Goal: Information Seeking & Learning: Learn about a topic

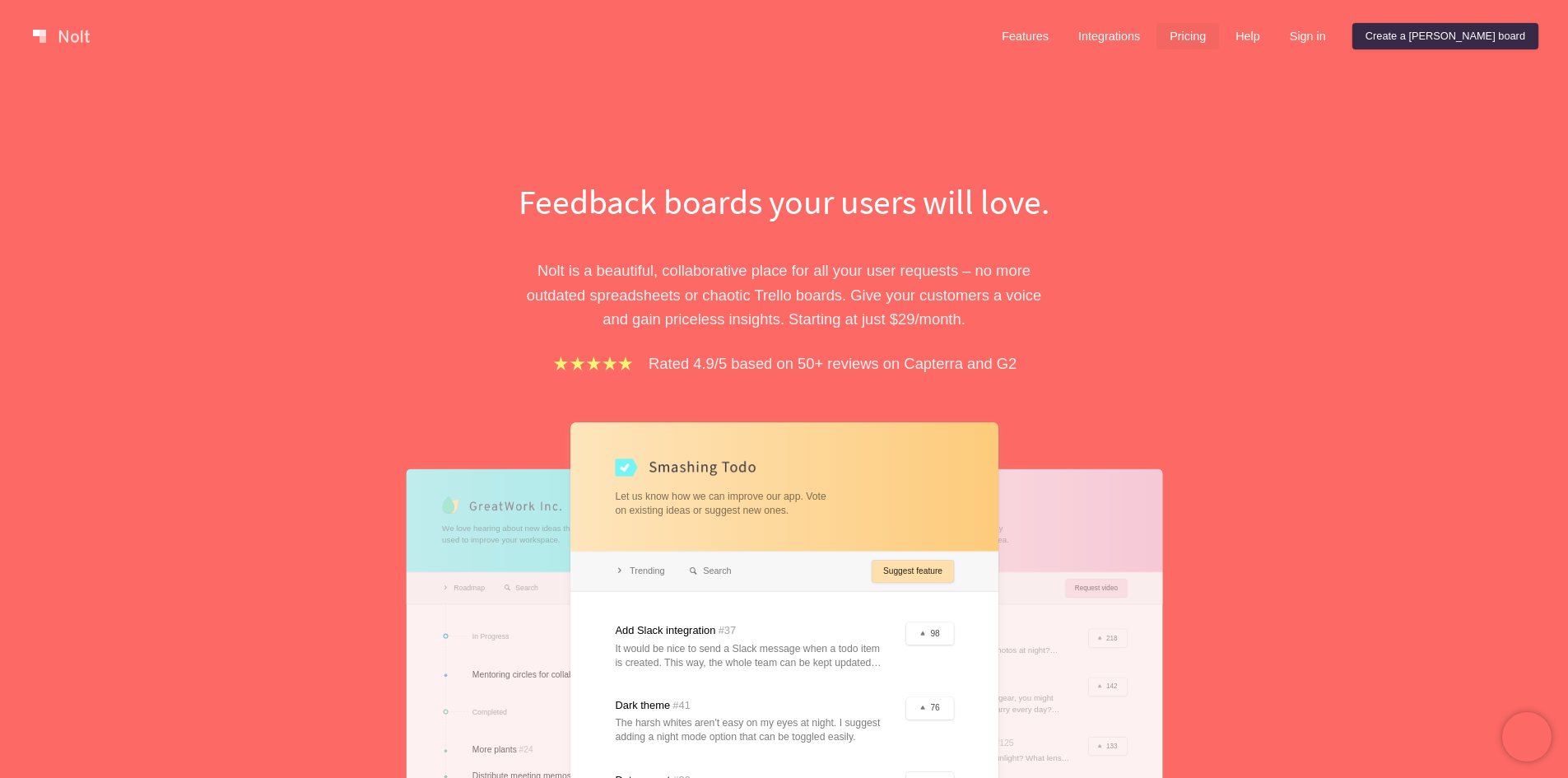
click at [1220, 39] on link "Pricing" at bounding box center [1188, 36] width 63 height 27
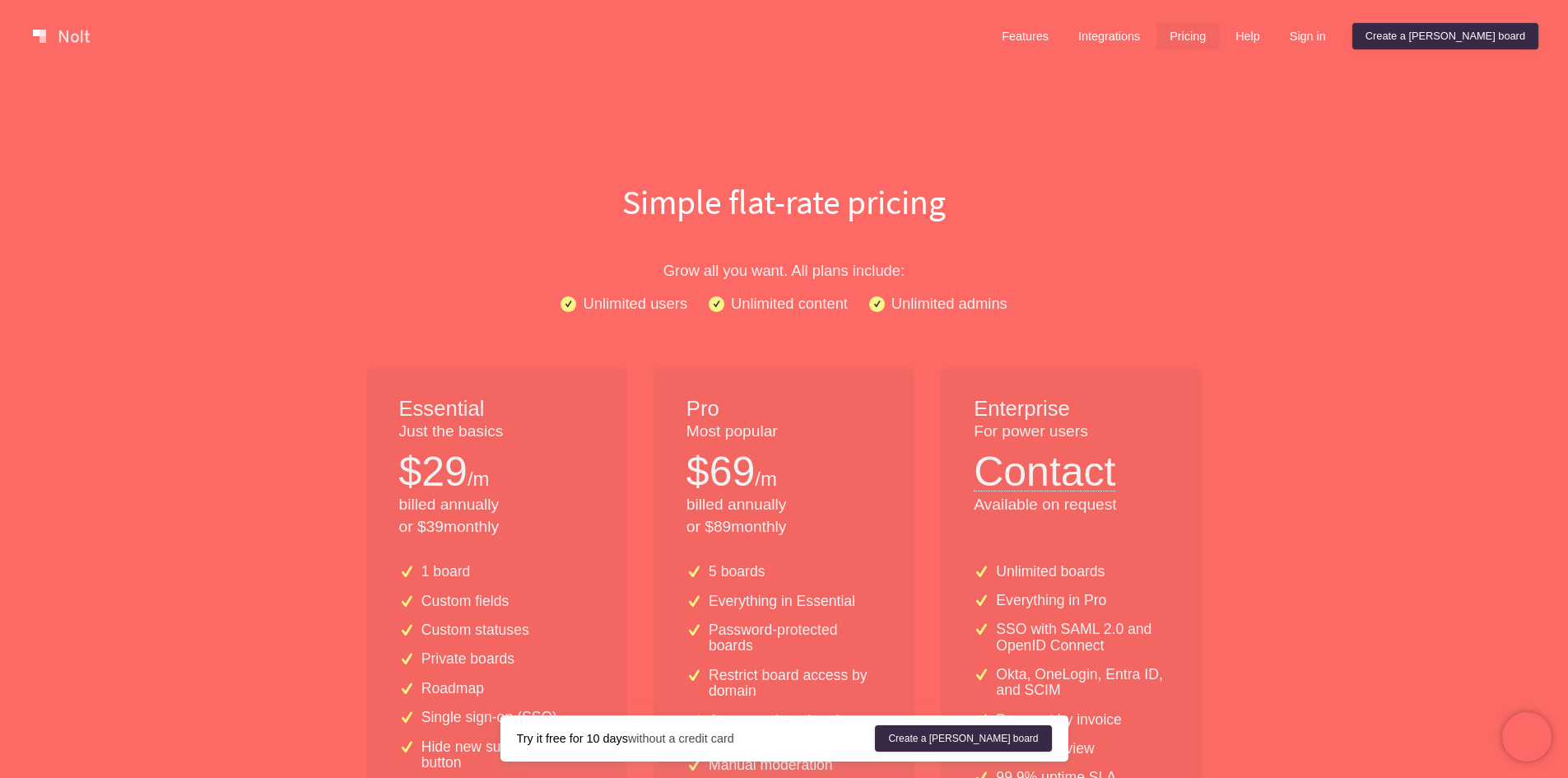
click at [567, 308] on span at bounding box center [568, 304] width 9 height 9
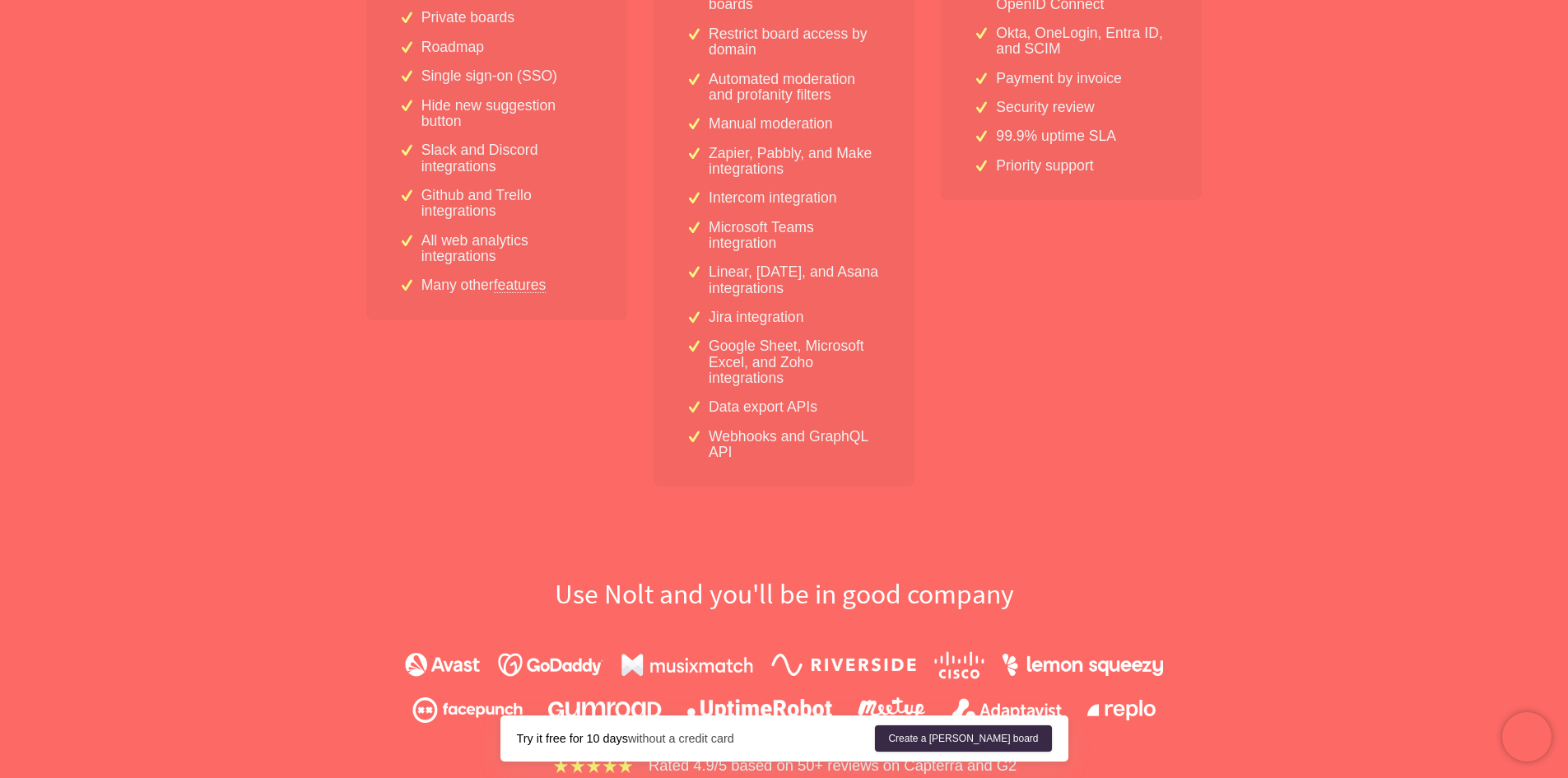
scroll to position [475, 0]
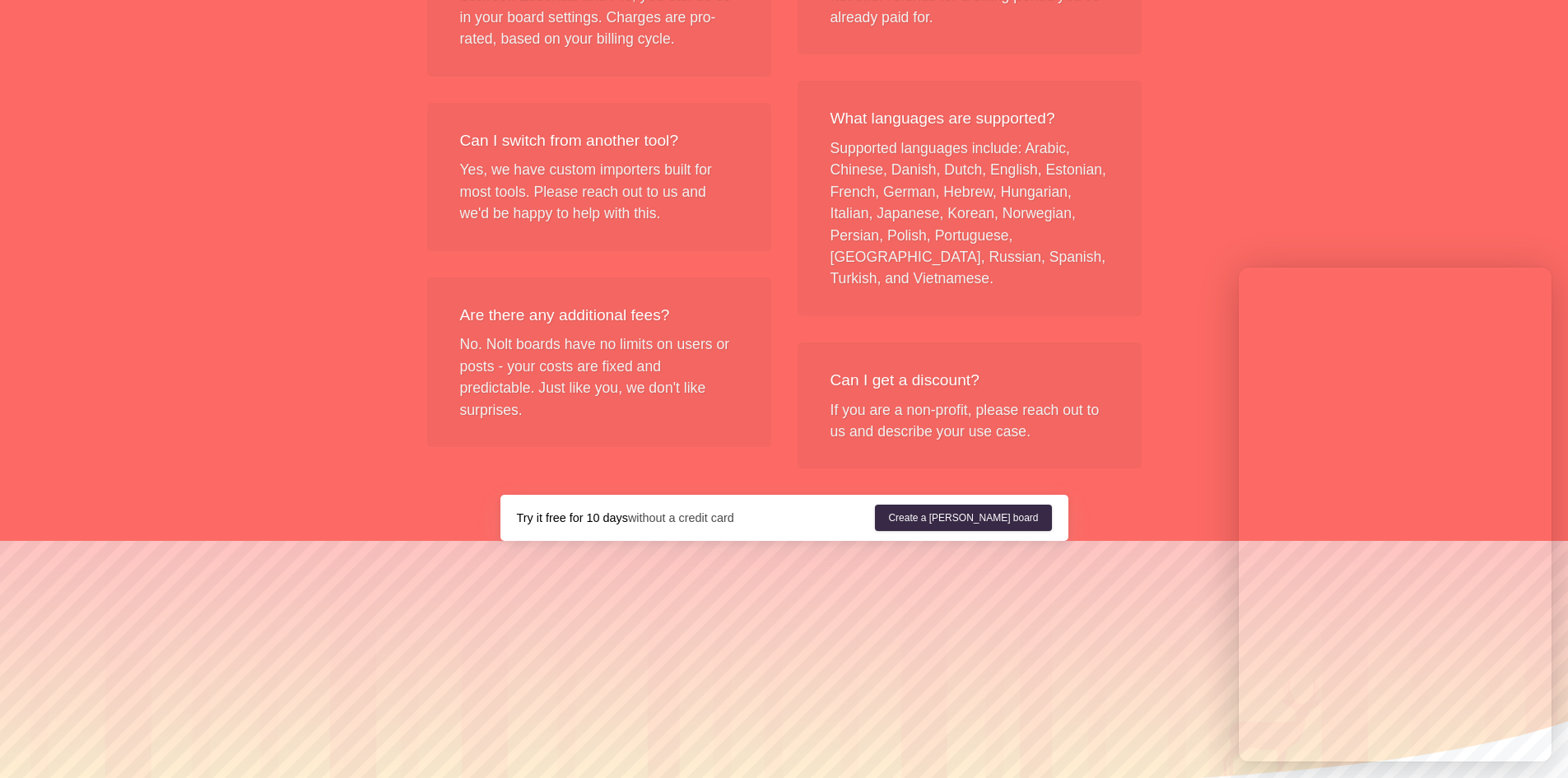
scroll to position [1958, 0]
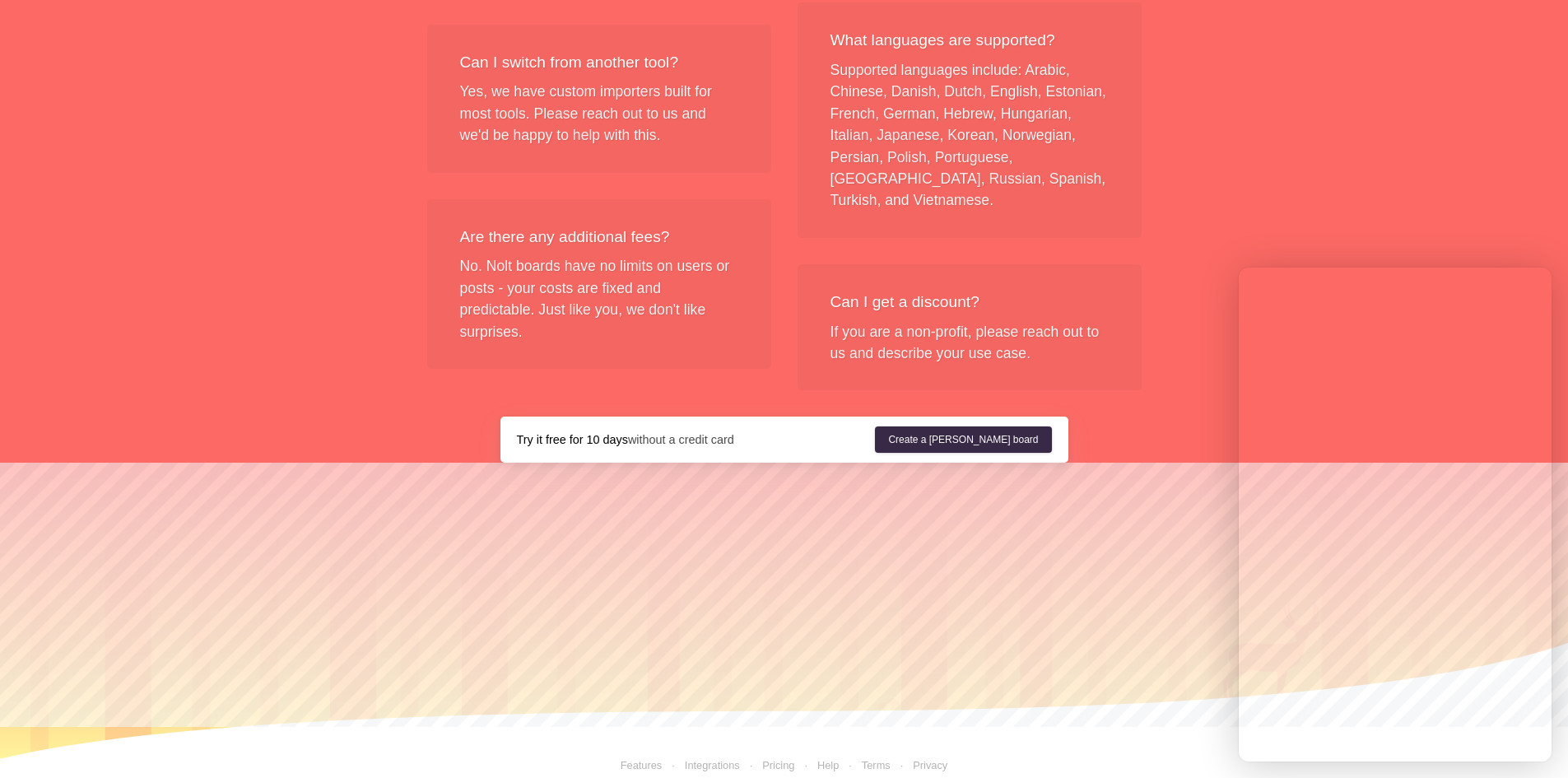
click at [692, 759] on link "Integrations" at bounding box center [700, 765] width 77 height 12
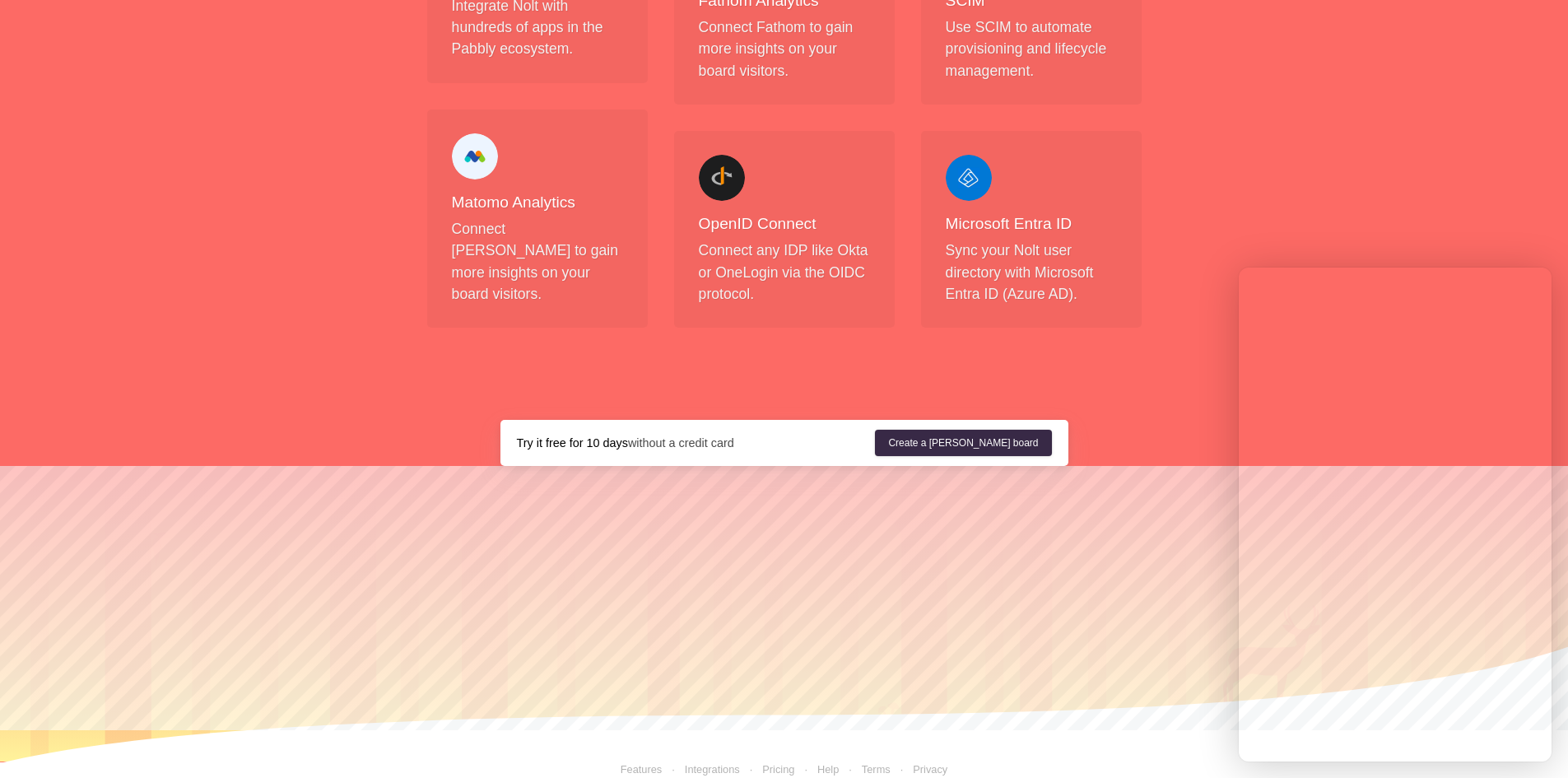
scroll to position [1798, 0]
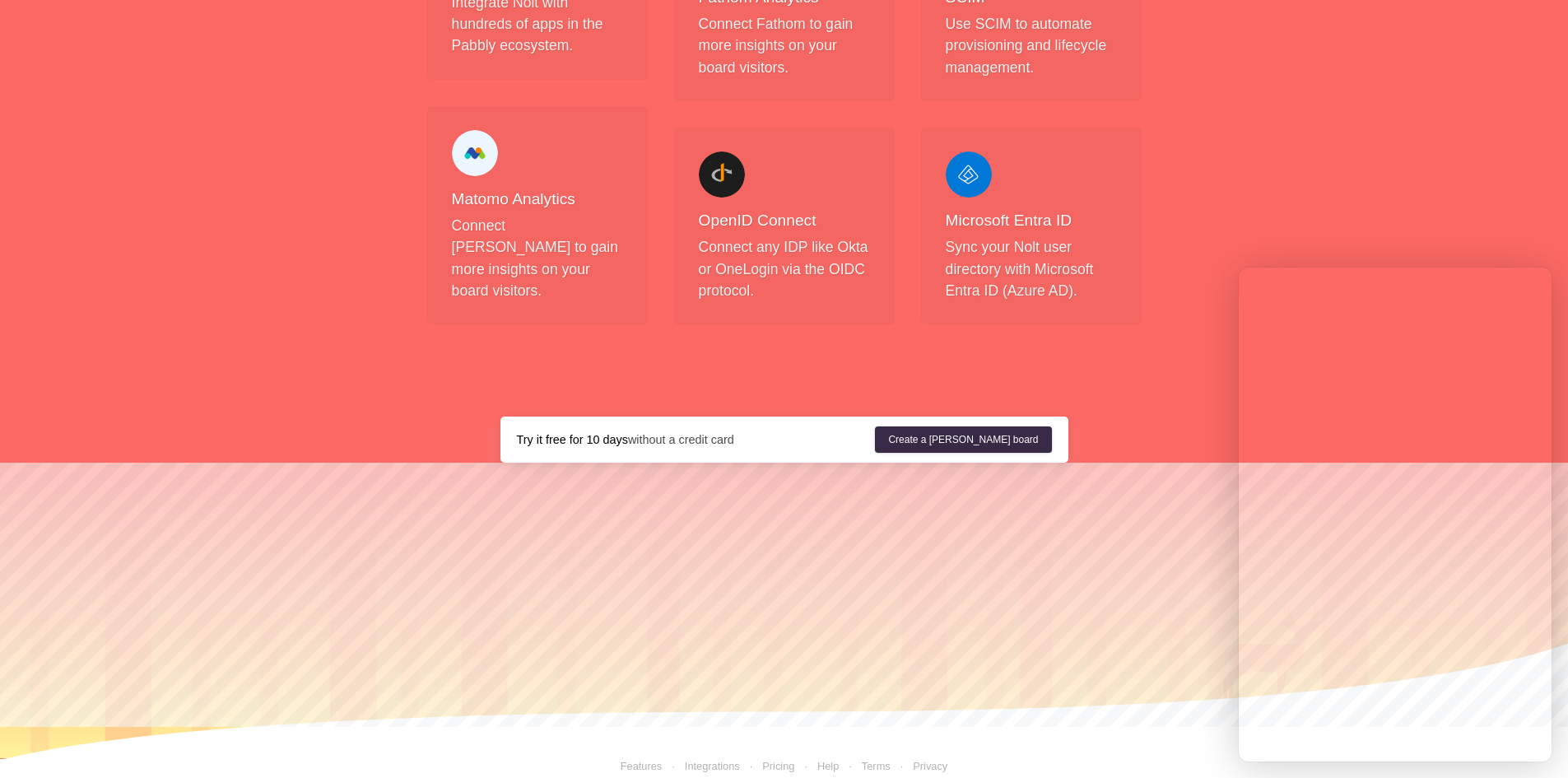
click at [654, 760] on link "Features" at bounding box center [641, 766] width 42 height 12
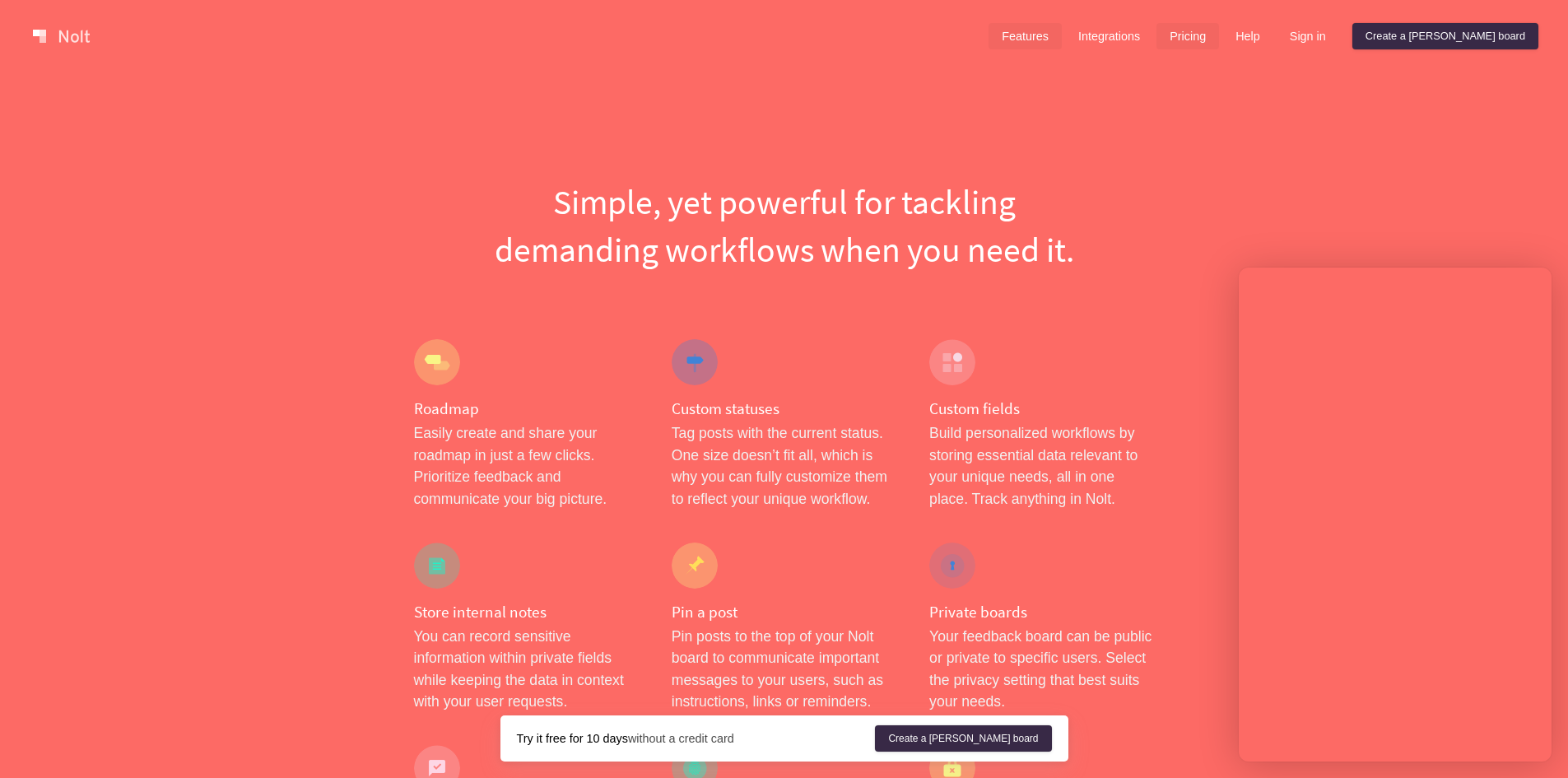
click at [1220, 36] on link "Pricing" at bounding box center [1188, 36] width 63 height 27
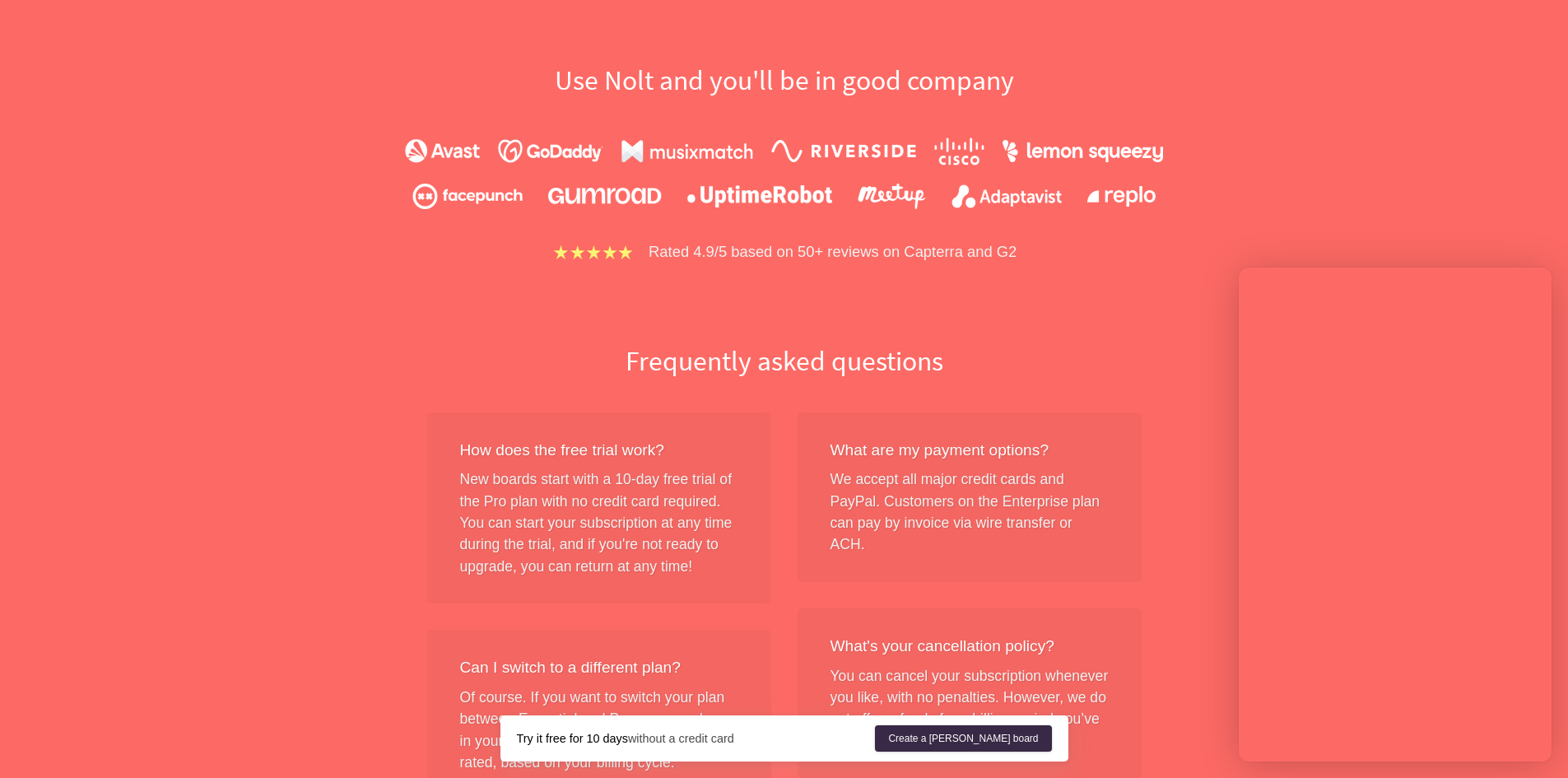
scroll to position [1134, 0]
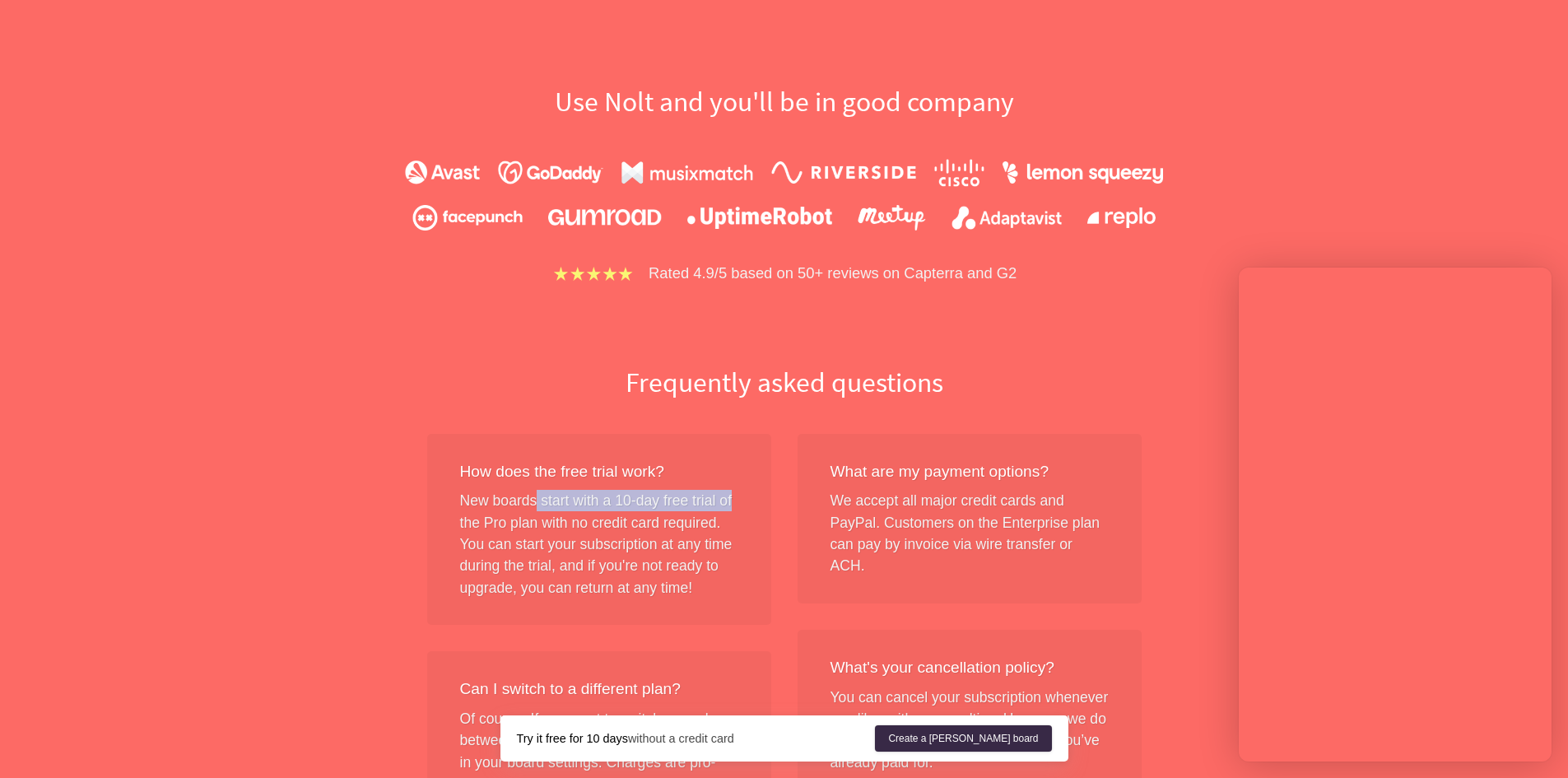
drag, startPoint x: 536, startPoint y: 501, endPoint x: 762, endPoint y: 501, distance: 226.0
click at [762, 501] on div "How does the free trial work? New boards start with a 10-day free trial of the …" at bounding box center [599, 530] width 345 height 192
drag, startPoint x: 487, startPoint y: 525, endPoint x: 673, endPoint y: 517, distance: 186.2
click at [680, 517] on div "How does the free trial work? New boards start with a 10-day free trial of the …" at bounding box center [599, 530] width 345 height 192
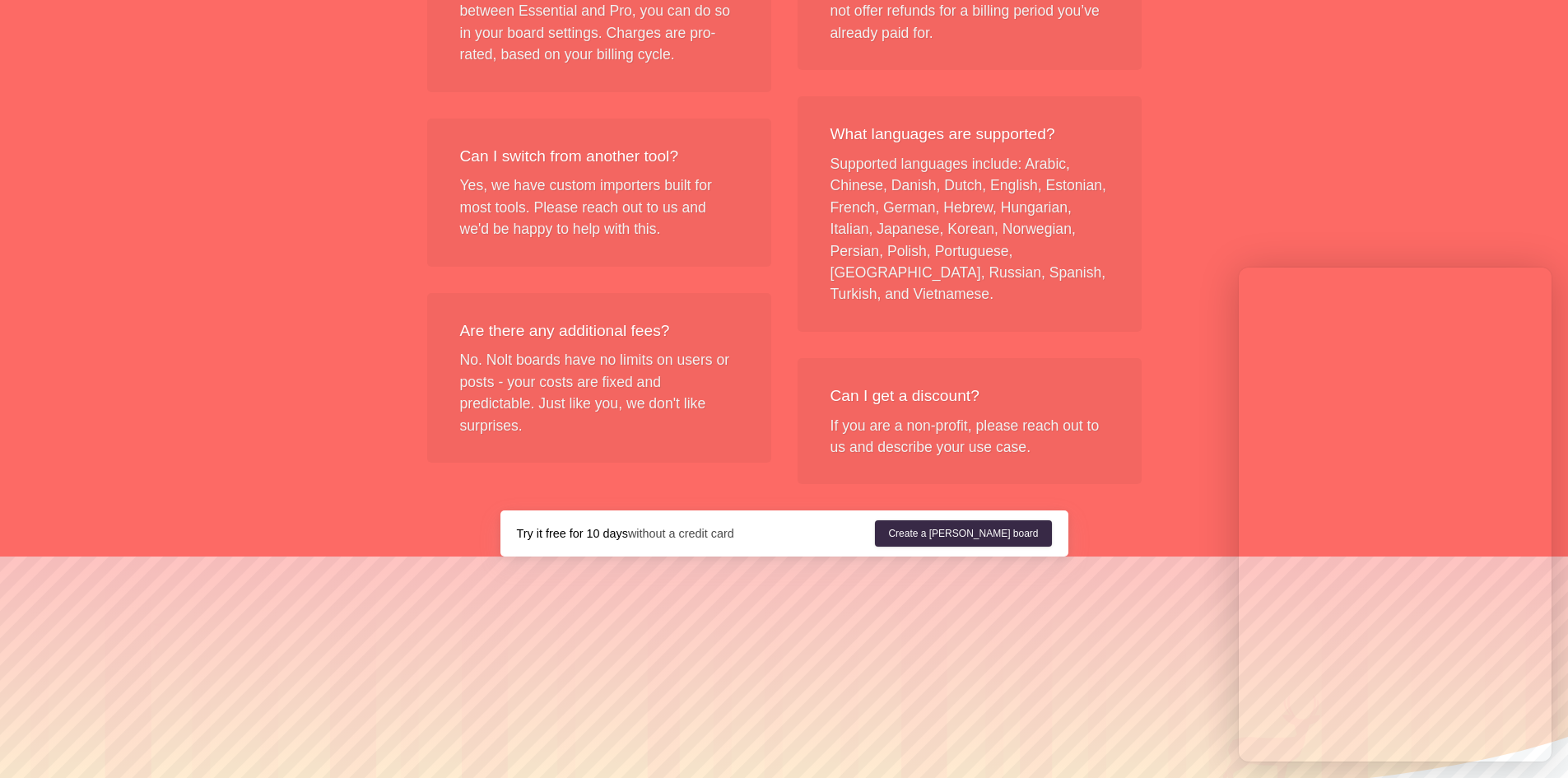
scroll to position [1958, 0]
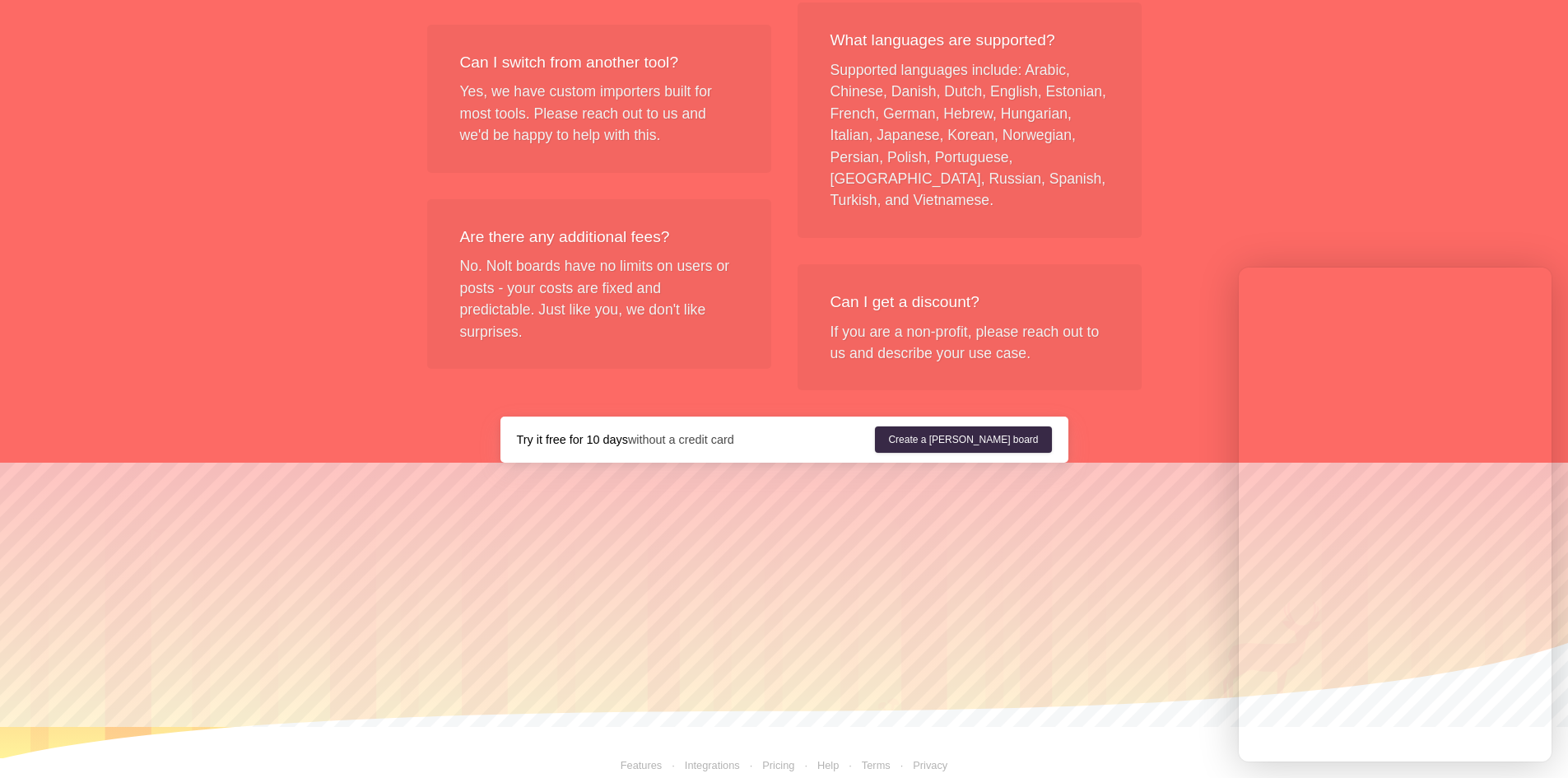
click at [648, 759] on link "Features" at bounding box center [641, 765] width 42 height 12
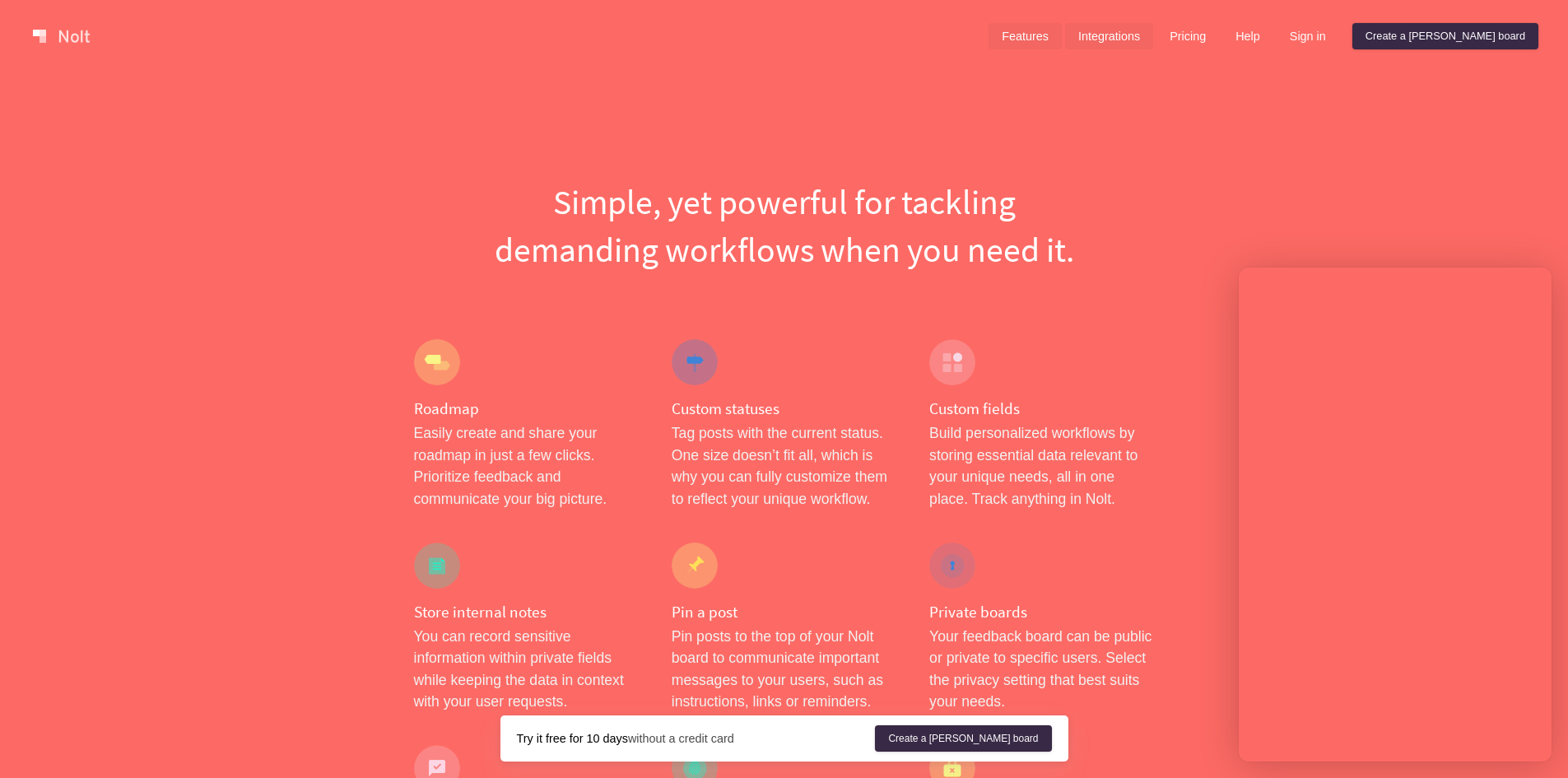
click at [1154, 33] on link "Integrations" at bounding box center [1109, 36] width 88 height 27
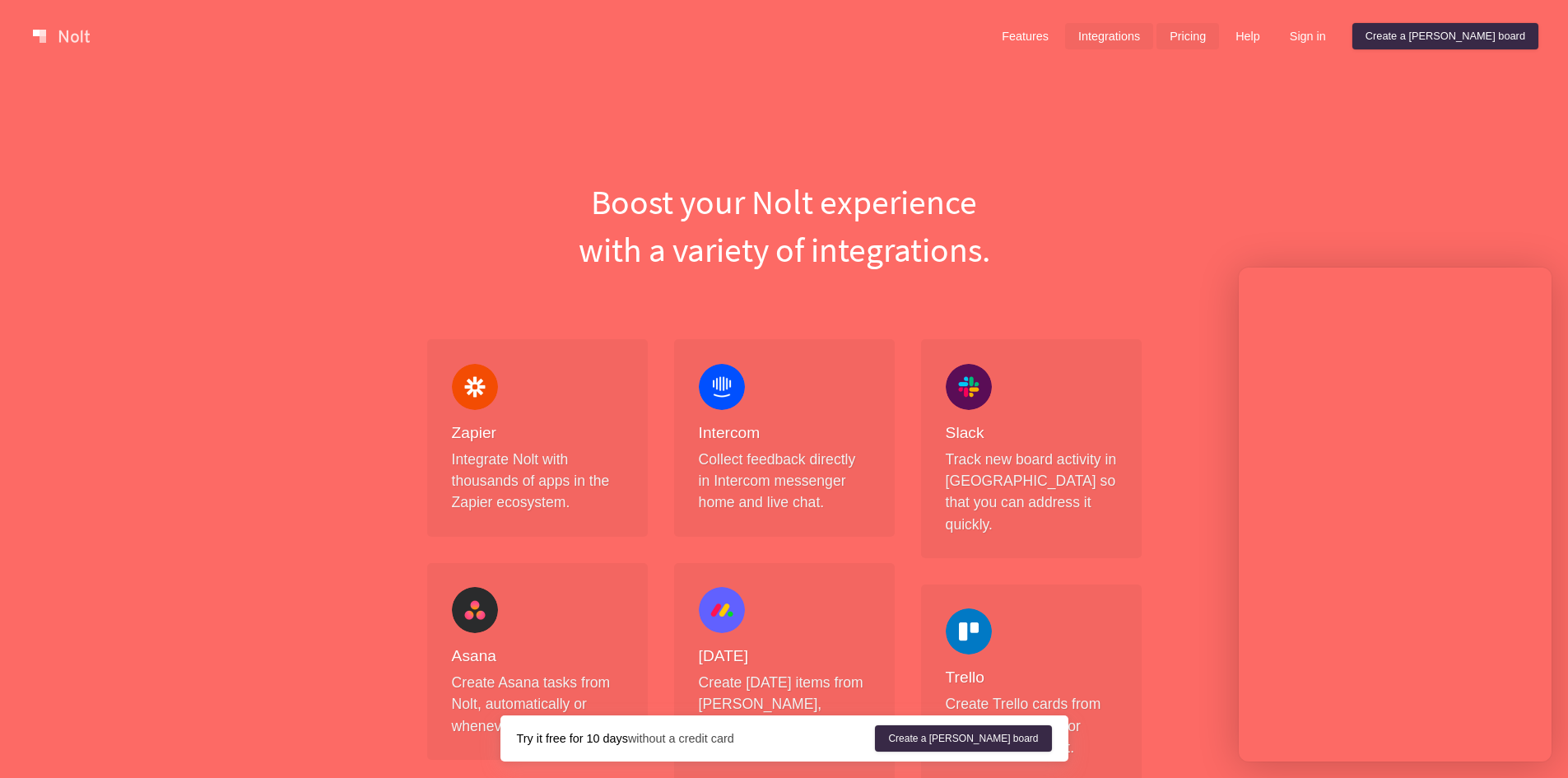
click at [1220, 34] on link "Pricing" at bounding box center [1188, 36] width 63 height 27
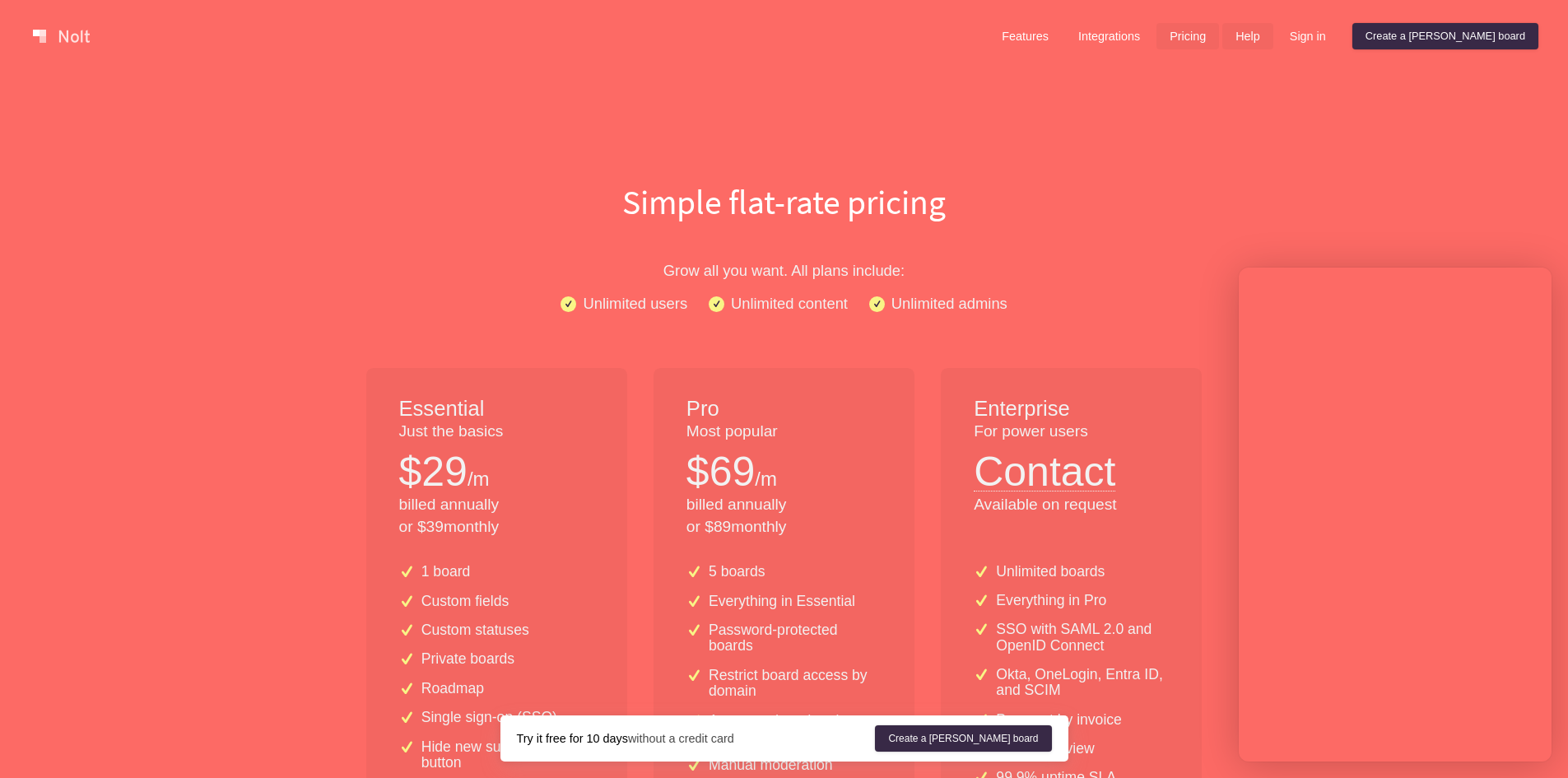
click at [1274, 39] on link "Help" at bounding box center [1247, 36] width 51 height 27
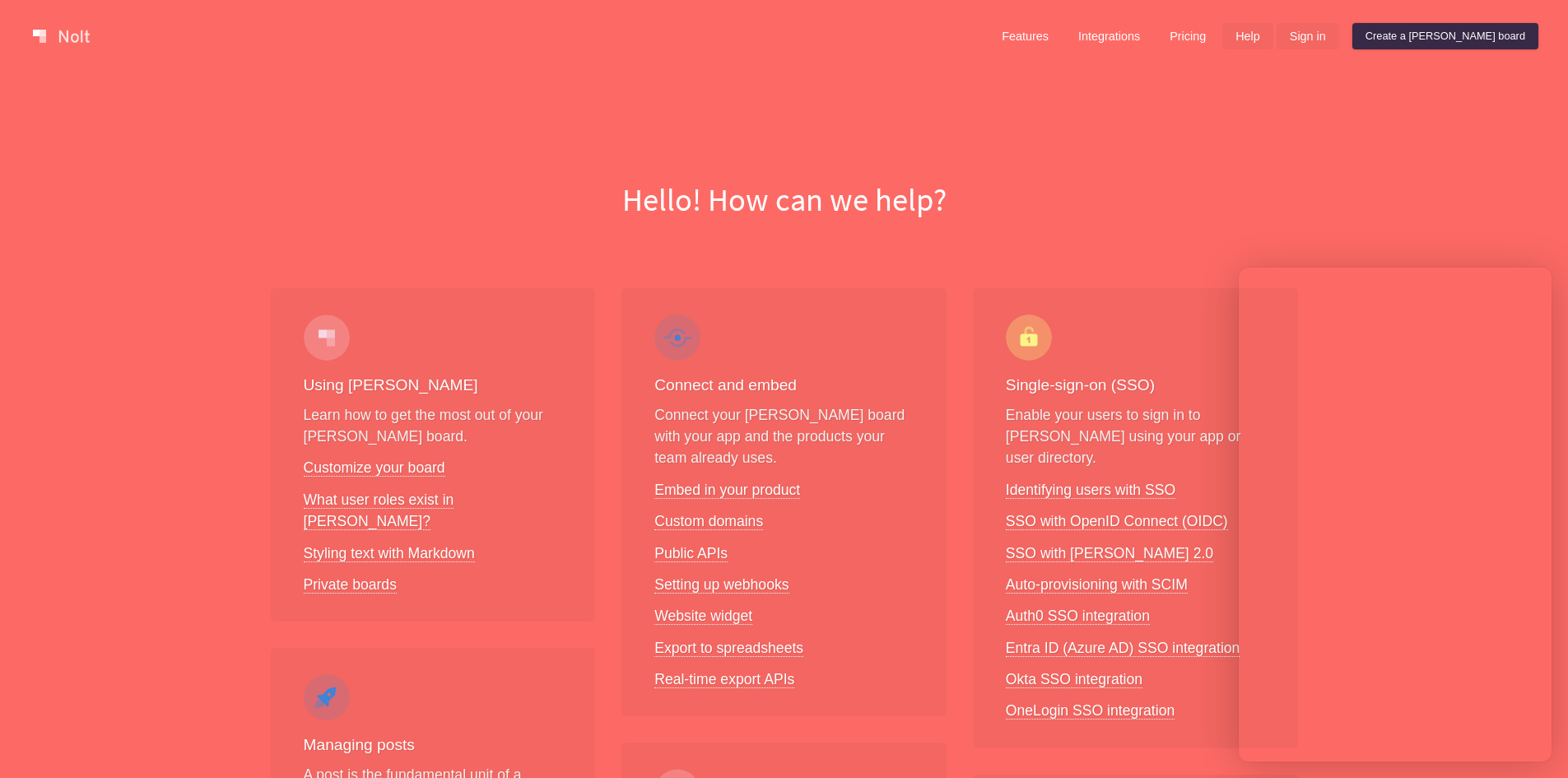
click at [1340, 39] on link "Sign in" at bounding box center [1308, 36] width 63 height 27
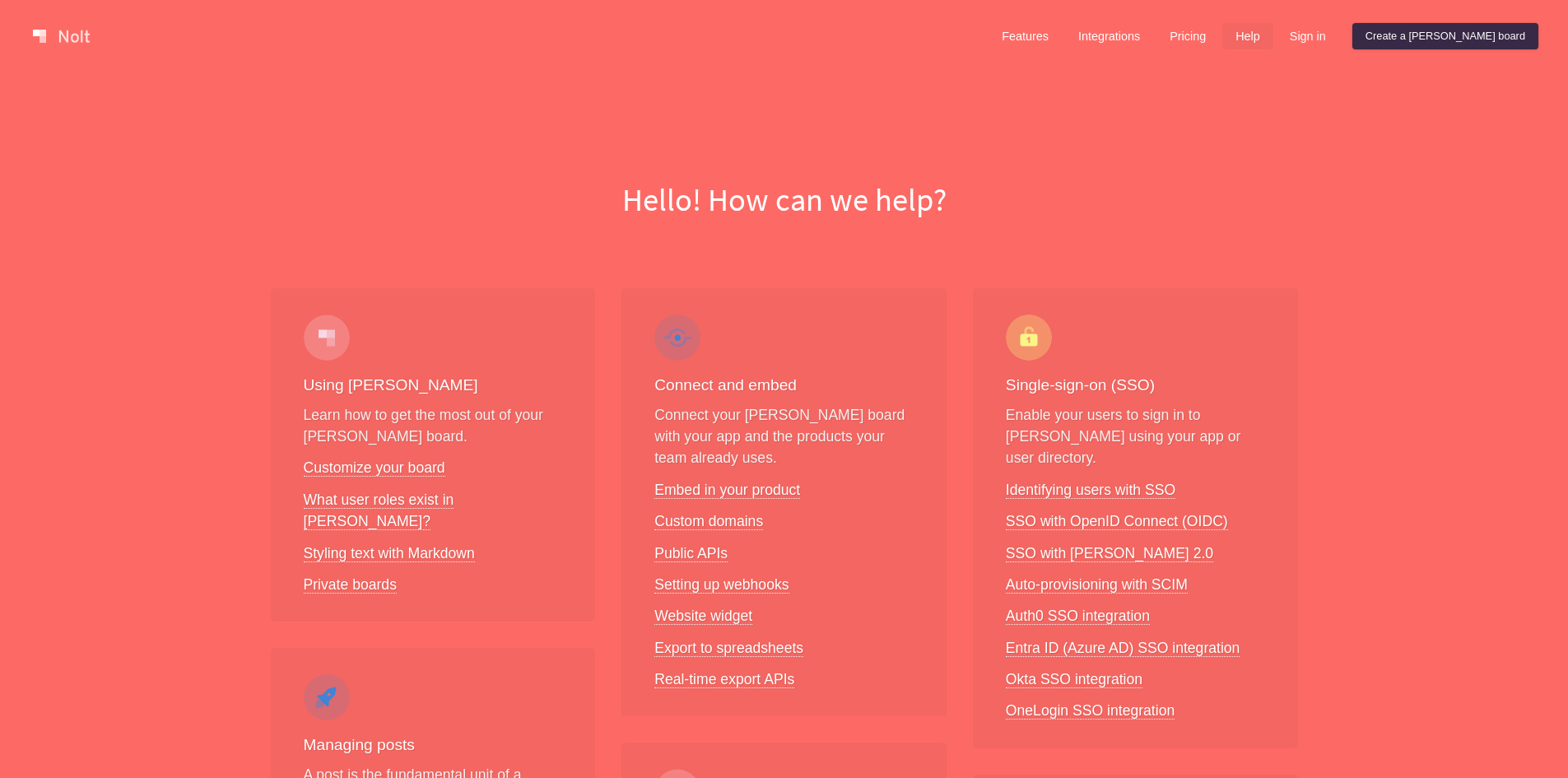
click at [69, 39] on link at bounding box center [61, 36] width 70 height 27
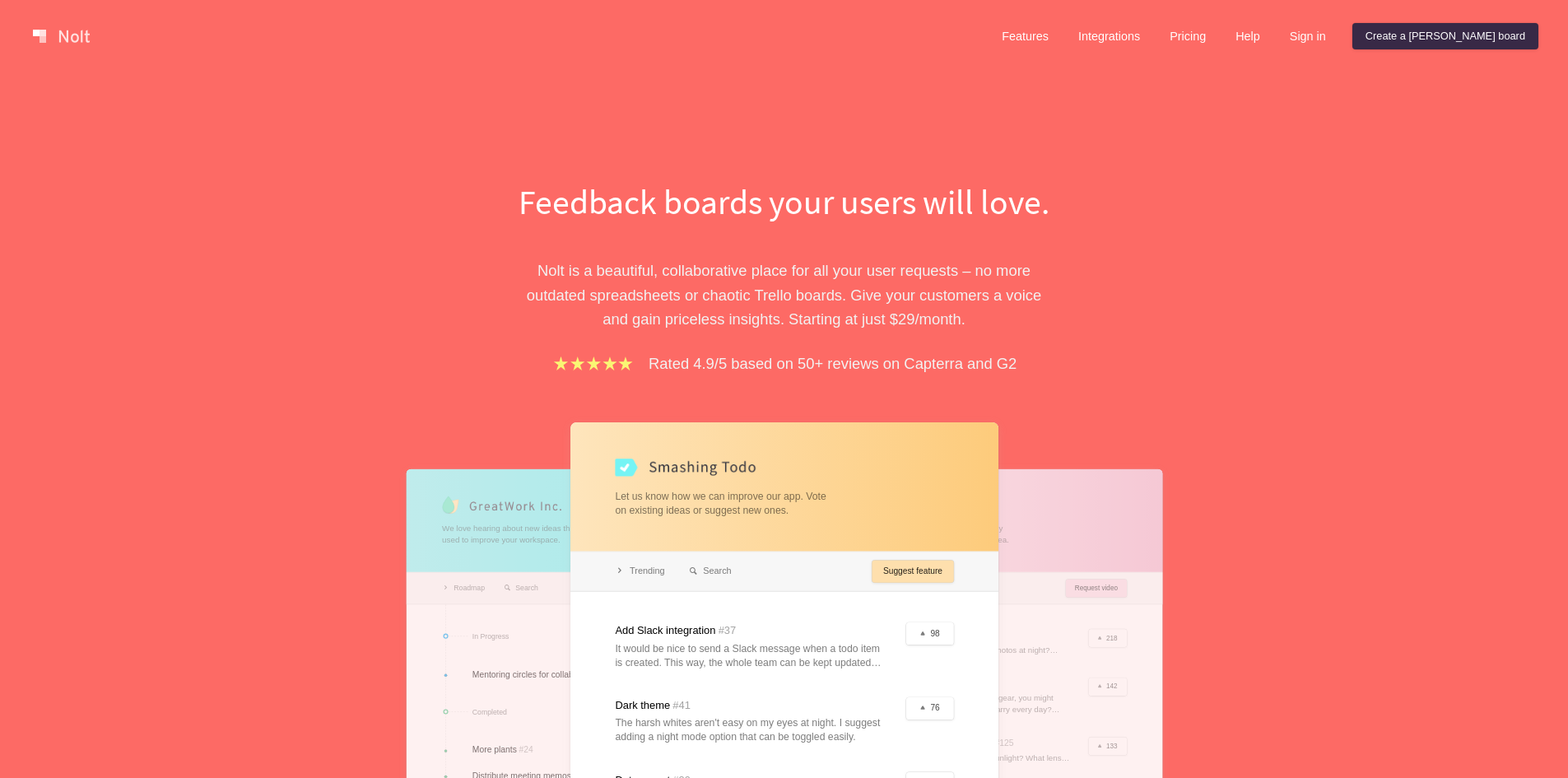
click at [54, 32] on link at bounding box center [61, 36] width 70 height 27
click at [1062, 40] on link "Features" at bounding box center [1025, 36] width 73 height 27
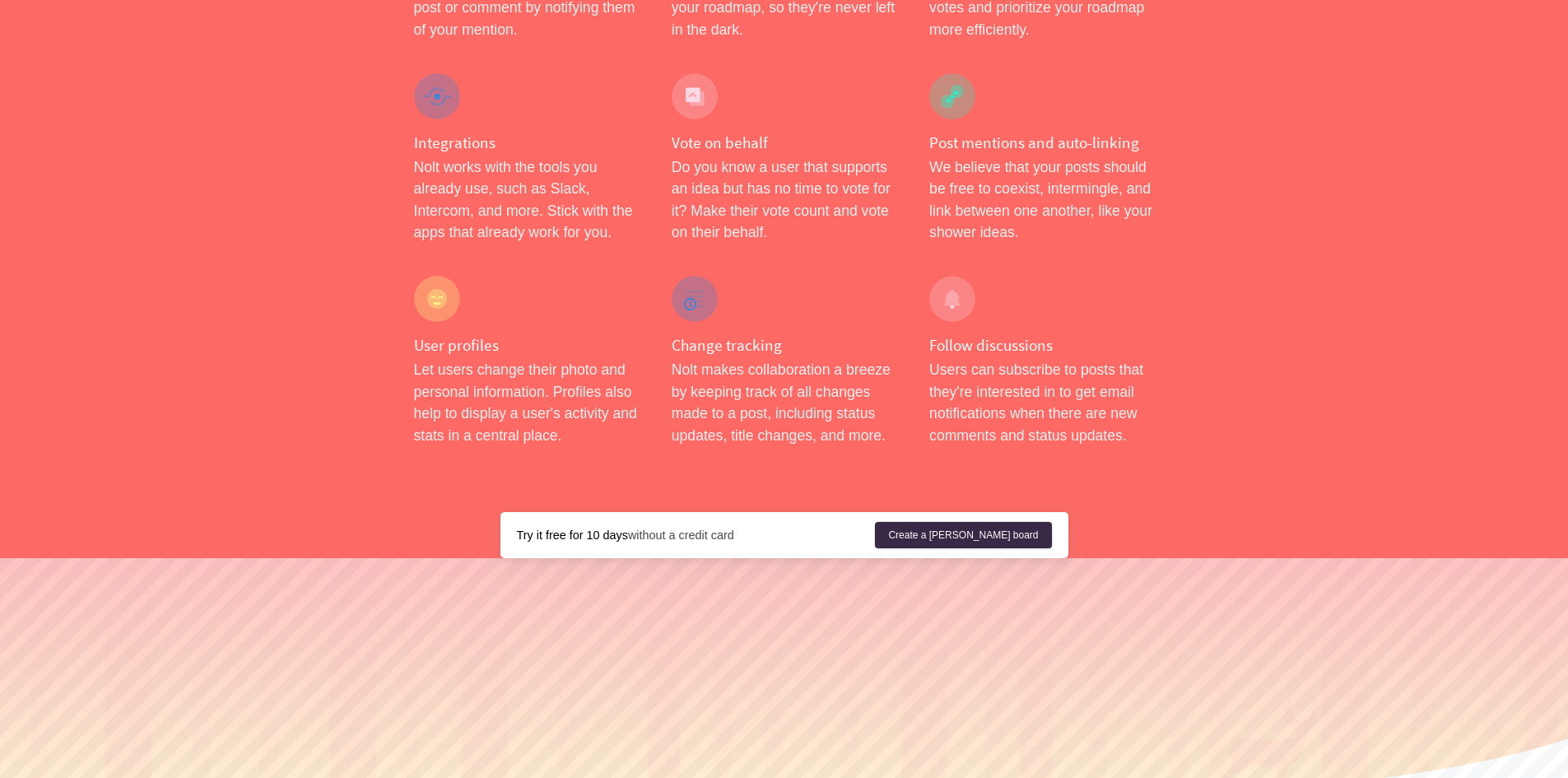
scroll to position [2617, 0]
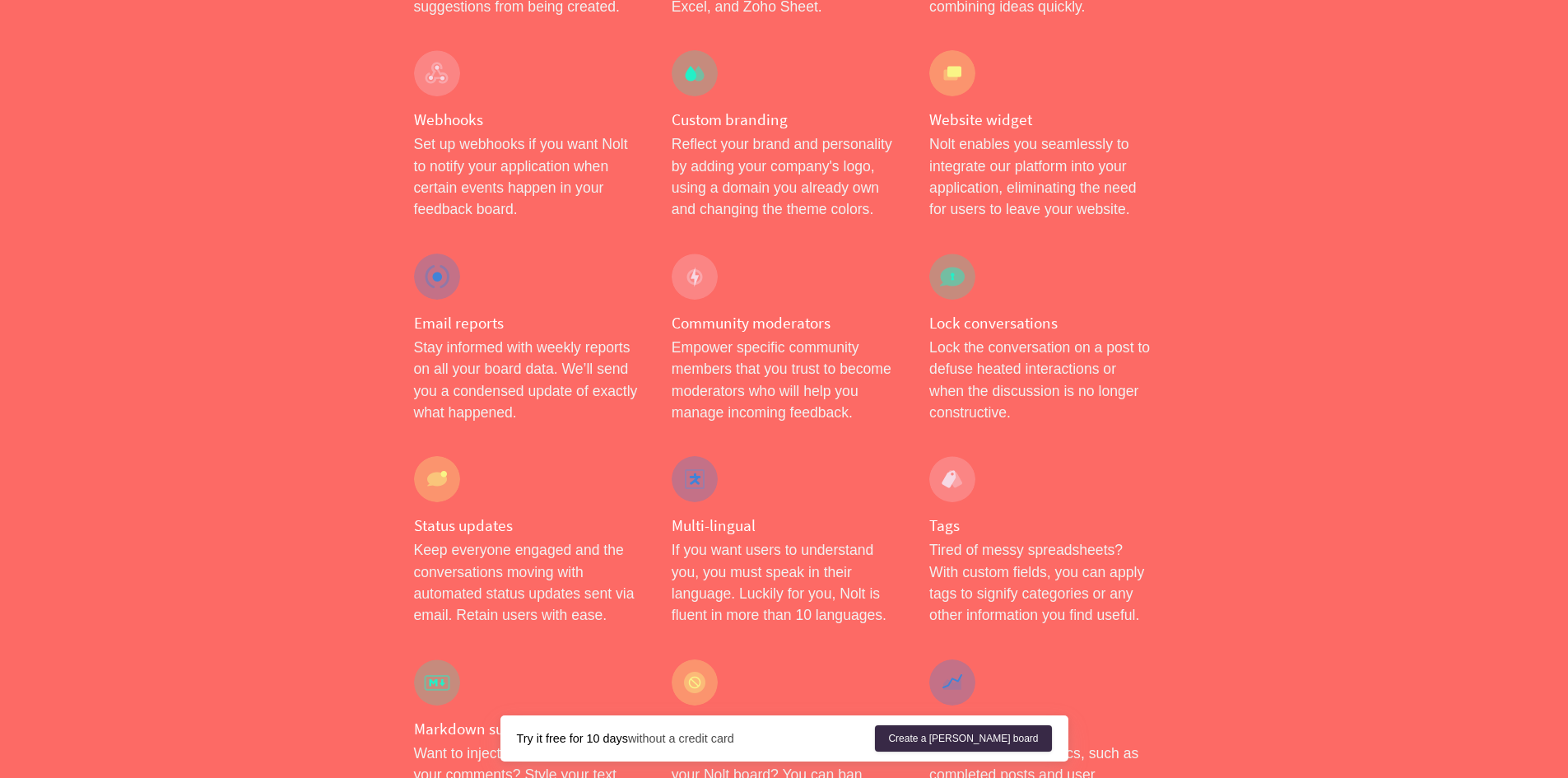
scroll to position [1381, 0]
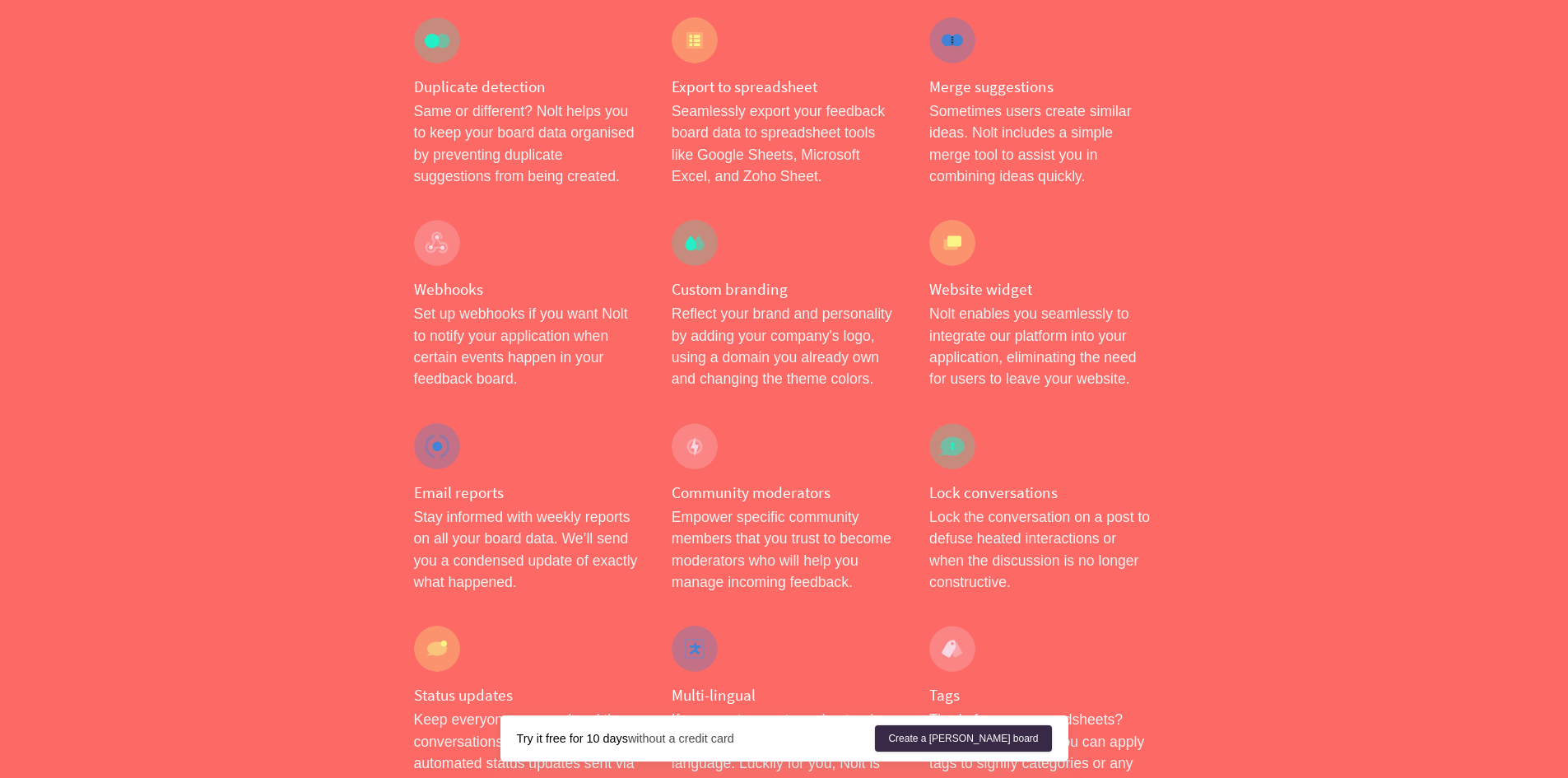
click at [943, 220] on div at bounding box center [952, 242] width 46 height 46
click at [957, 279] on h4 "Website widget" at bounding box center [1042, 289] width 225 height 21
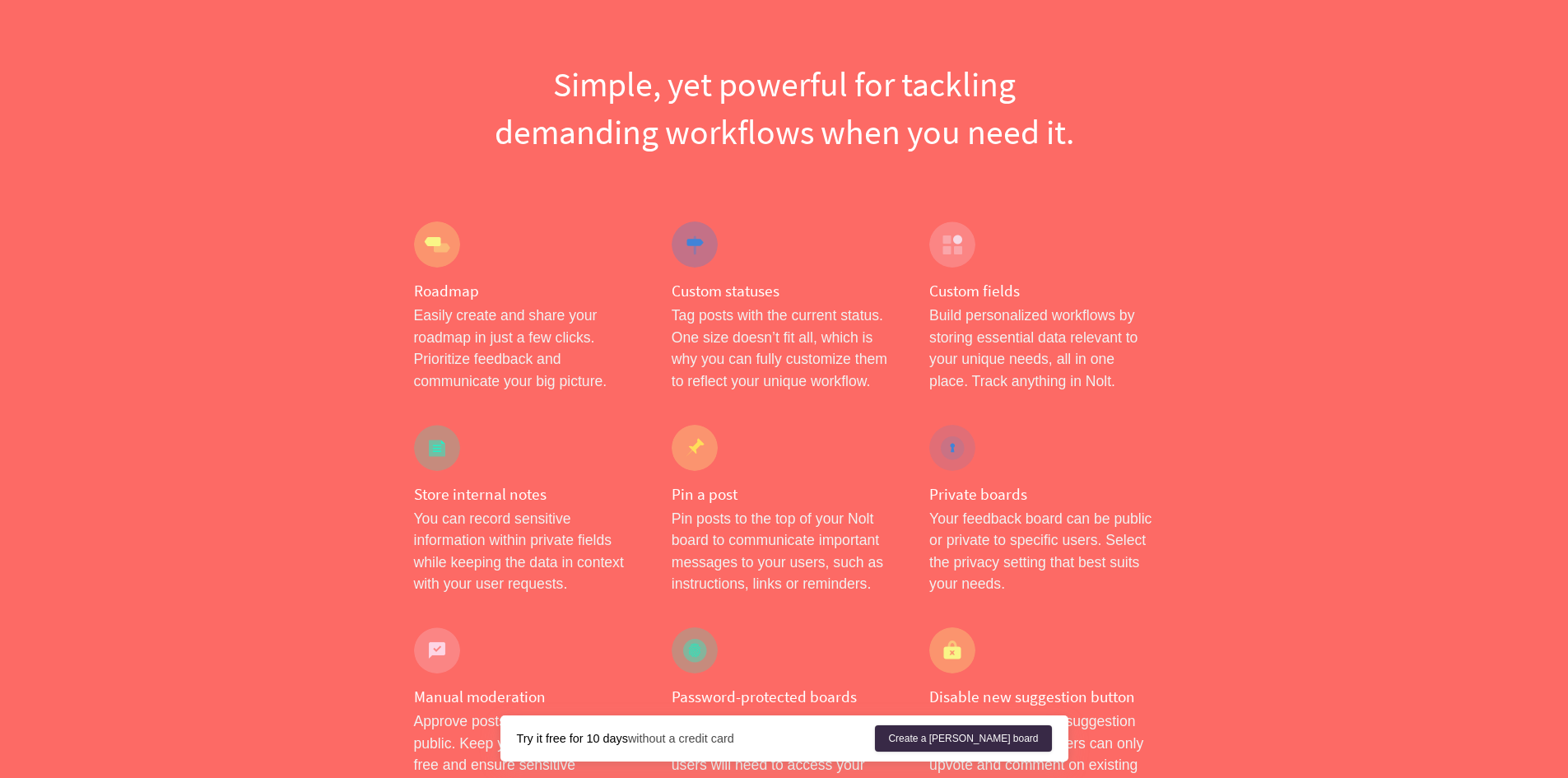
scroll to position [0, 0]
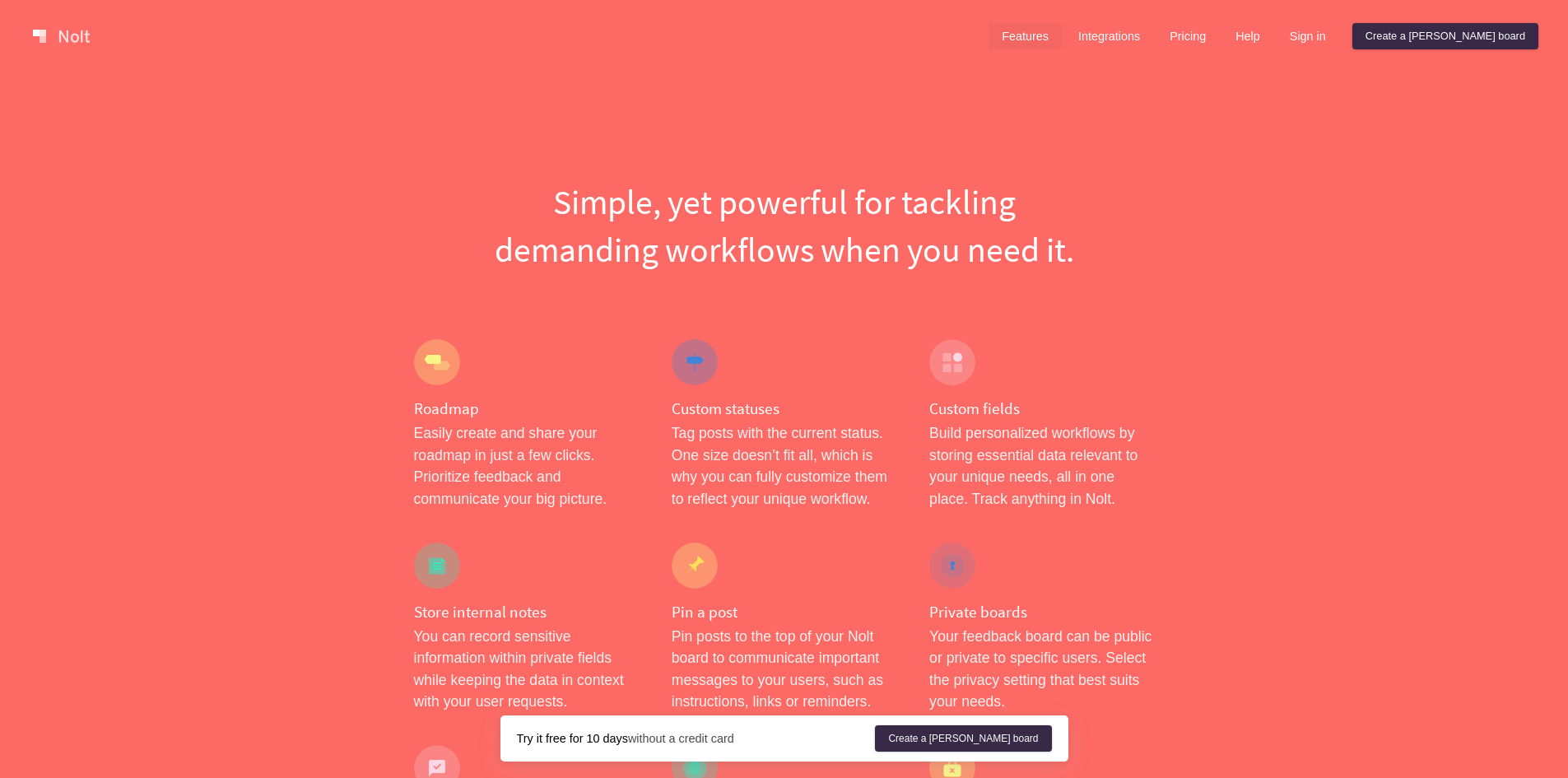
click at [1062, 39] on link "Features" at bounding box center [1025, 36] width 73 height 27
click at [1340, 39] on link "Sign in" at bounding box center [1308, 36] width 63 height 27
click at [1274, 45] on link "Help" at bounding box center [1247, 36] width 51 height 27
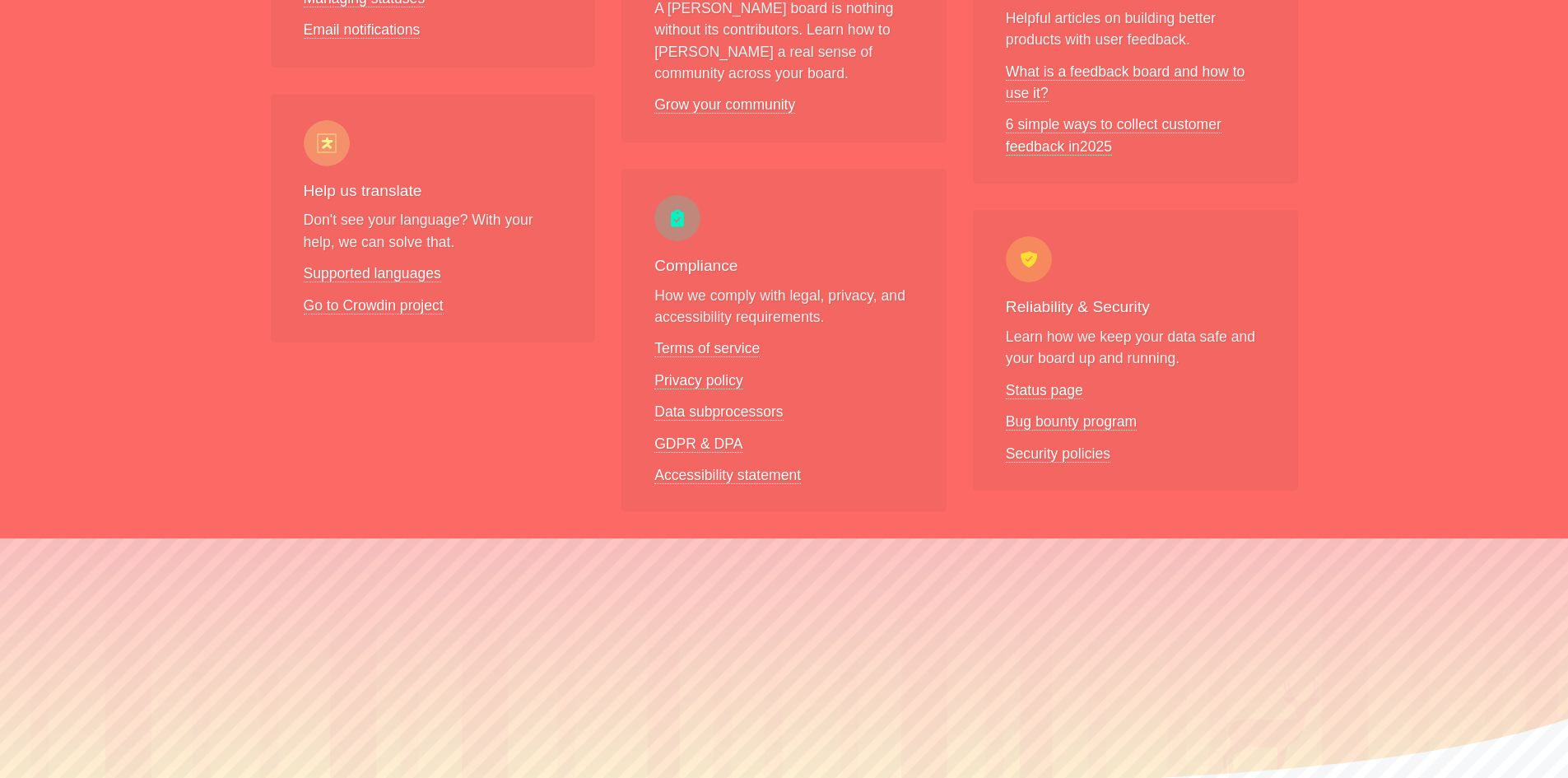
scroll to position [1288, 0]
